Goal: Information Seeking & Learning: Learn about a topic

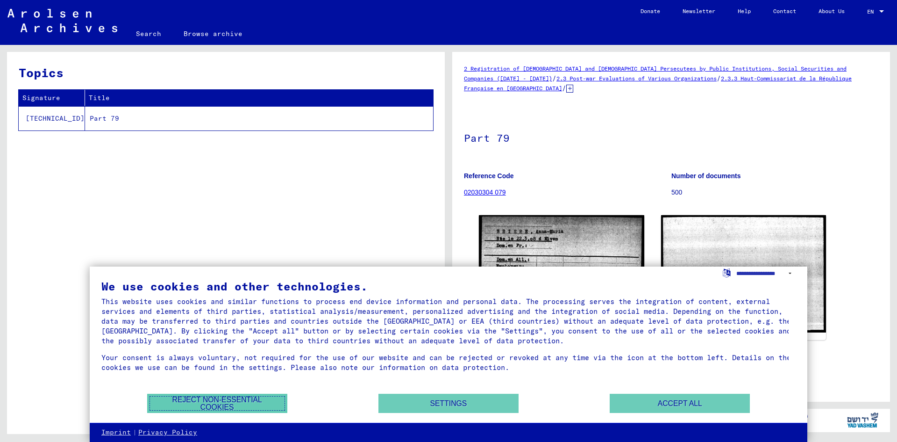
click at [273, 400] on button "Reject non-essential cookies" at bounding box center [217, 402] width 140 height 19
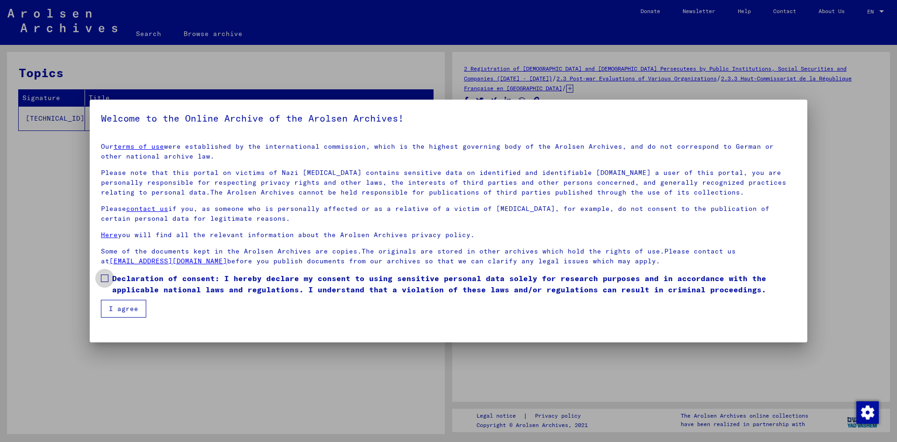
click at [103, 277] on span at bounding box center [104, 277] width 7 height 7
click at [113, 307] on button "I agree" at bounding box center [123, 309] width 45 height 18
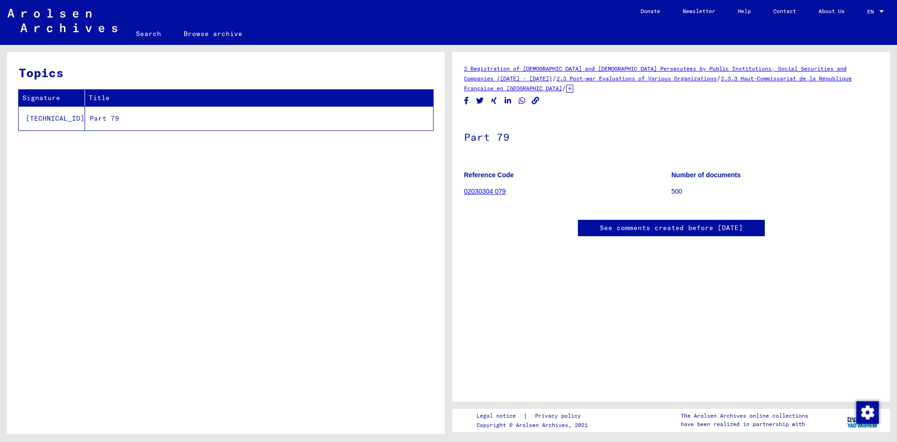
click at [557, 80] on link "2.3 Post-war Evaluations of Various Organizations" at bounding box center [637, 78] width 160 height 7
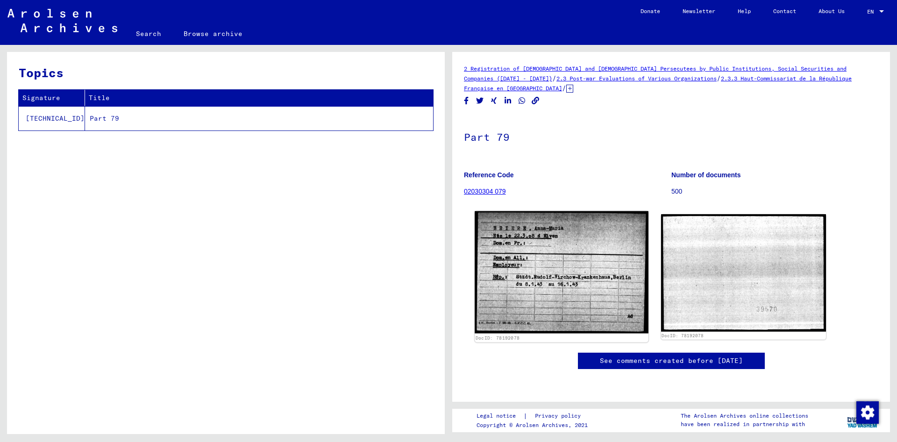
click at [617, 245] on img at bounding box center [561, 272] width 173 height 122
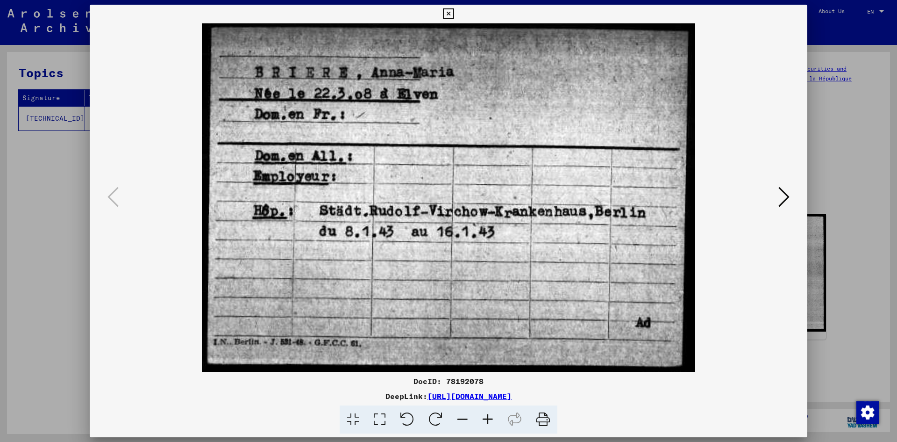
click at [780, 202] on icon at bounding box center [783, 197] width 11 height 22
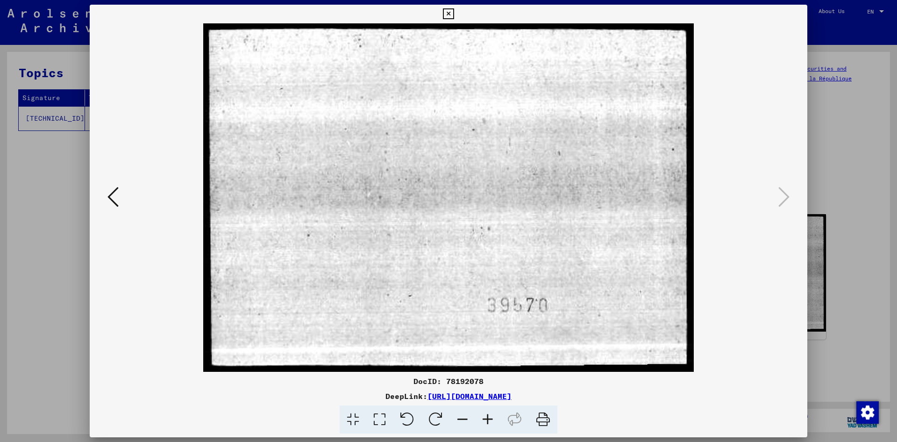
click at [825, 116] on div at bounding box center [448, 221] width 897 height 442
